Goal: Task Accomplishment & Management: Complete application form

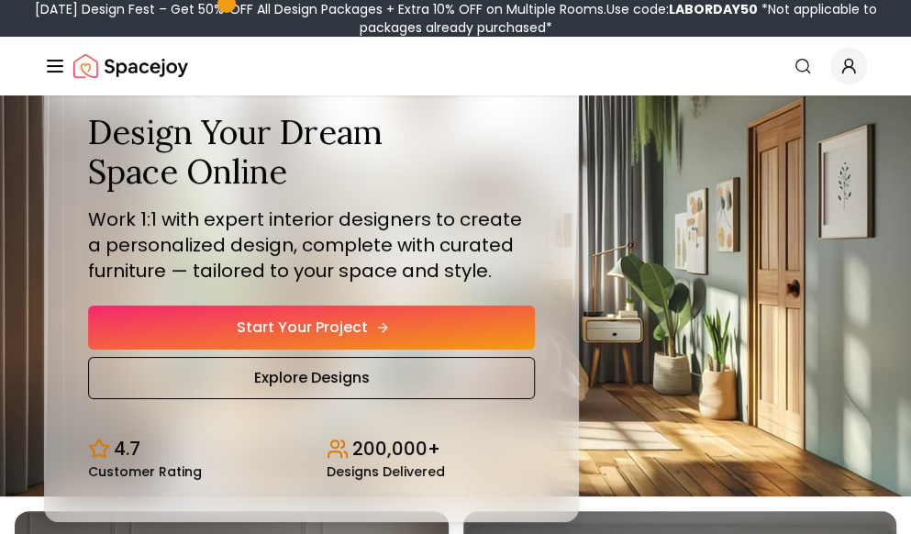
click at [308, 328] on link "Start Your Project" at bounding box center [311, 328] width 447 height 44
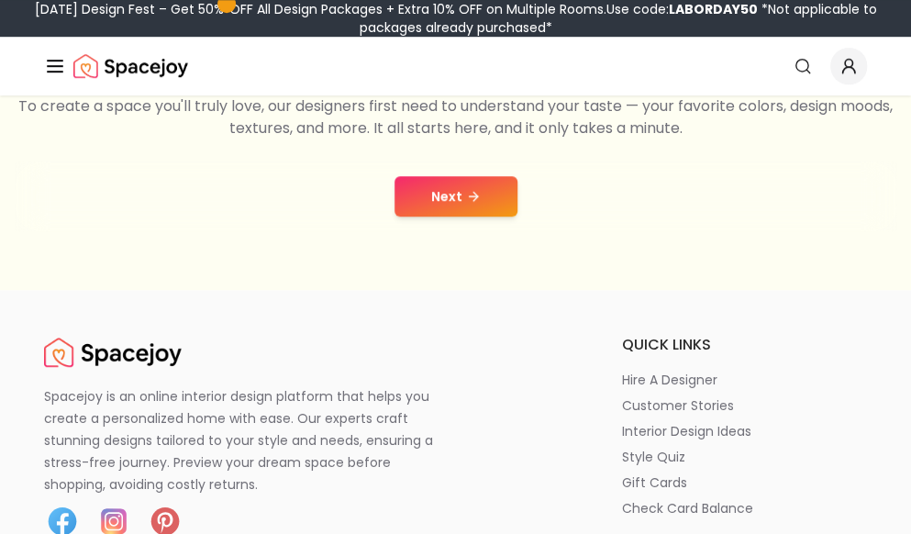
scroll to position [275, 0]
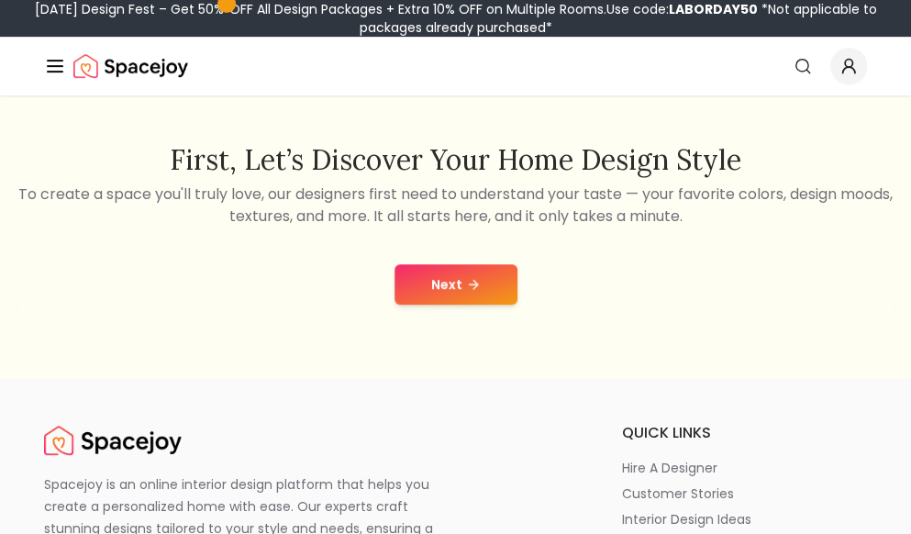
click at [423, 284] on button "Next" at bounding box center [456, 284] width 123 height 40
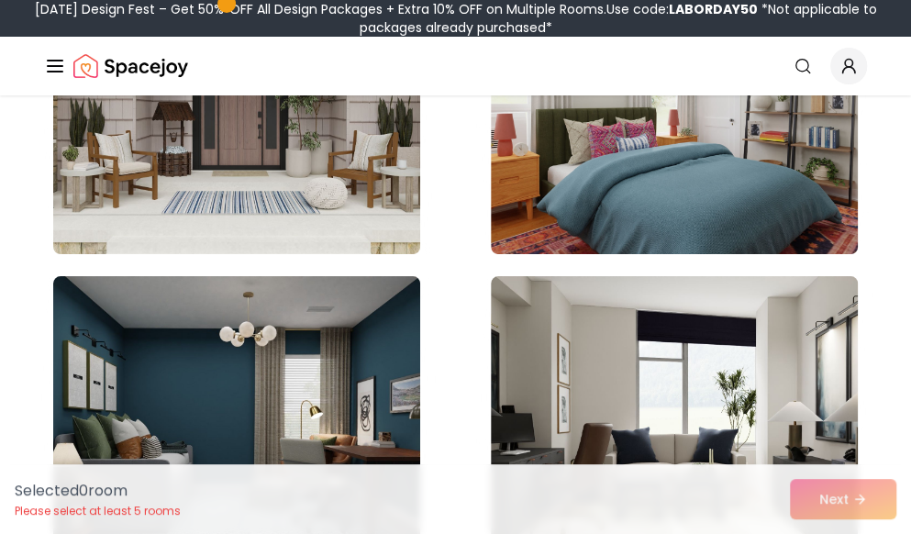
scroll to position [10552, 0]
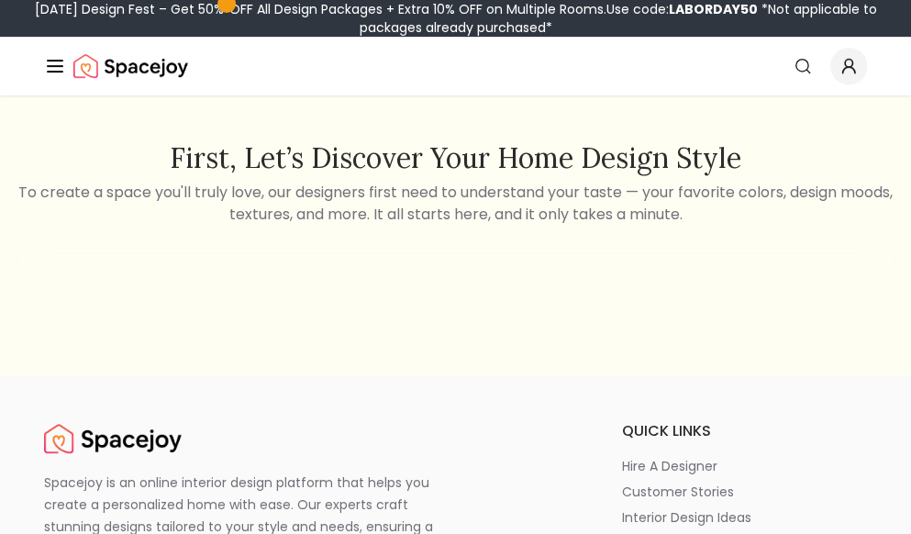
scroll to position [275, 0]
